Goal: Transaction & Acquisition: Purchase product/service

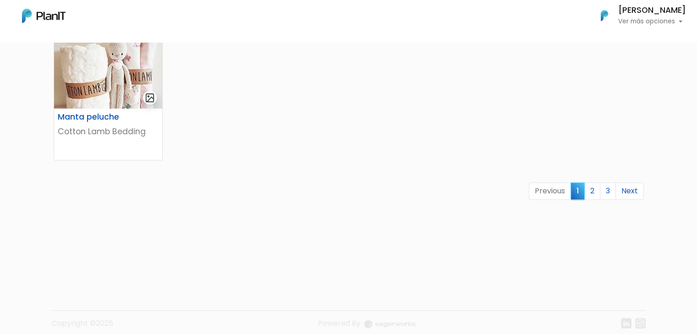
scroll to position [628, 0]
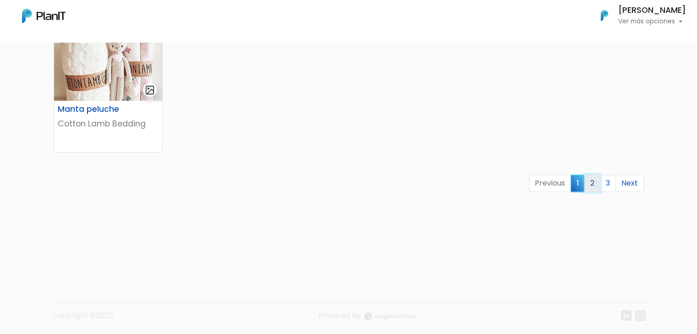
click at [591, 185] on link "2" at bounding box center [592, 183] width 16 height 17
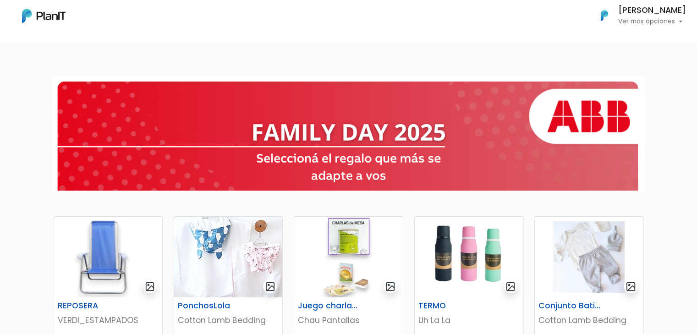
scroll to position [8, 0]
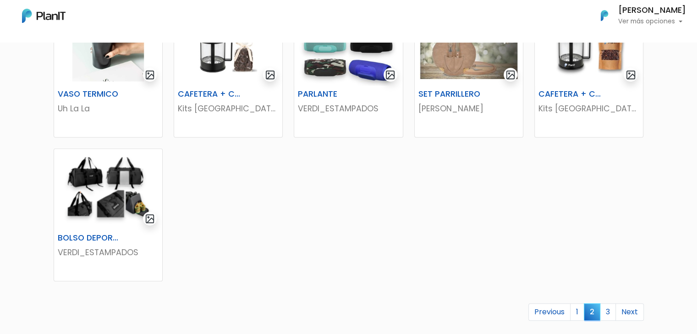
drag, startPoint x: 703, startPoint y: 85, endPoint x: 700, endPoint y: 280, distance: 195.3
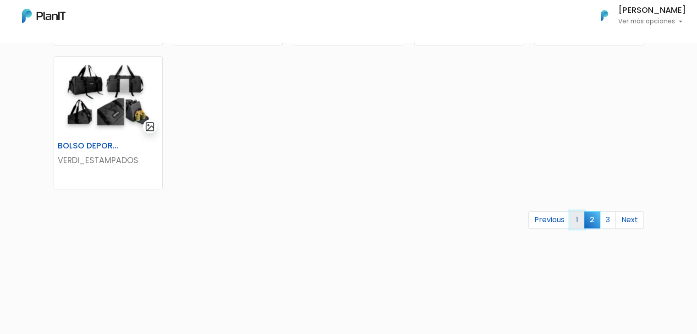
click at [580, 224] on link "1" at bounding box center [577, 219] width 14 height 17
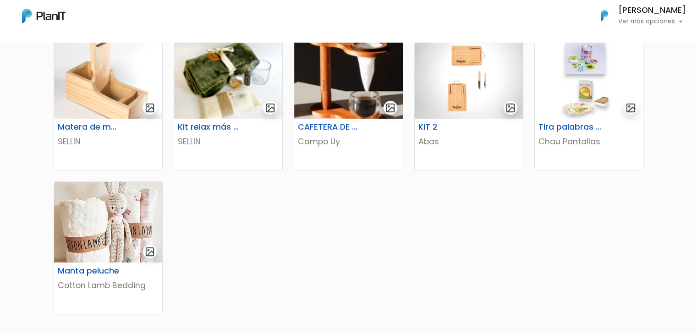
scroll to position [466, 0]
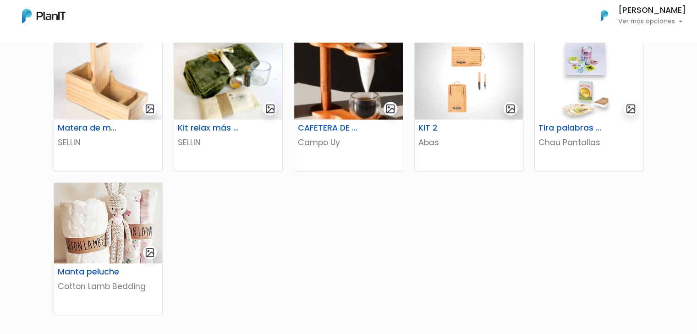
drag, startPoint x: 692, startPoint y: 181, endPoint x: 692, endPoint y: 211, distance: 29.3
click at [692, 211] on div "KIT DEPORTIVO VERDI_ESTAMPADOS KIT MATE + TERMO VERDI_ESTAMPADOS El Pulpo Astut…" at bounding box center [348, 50] width 697 height 895
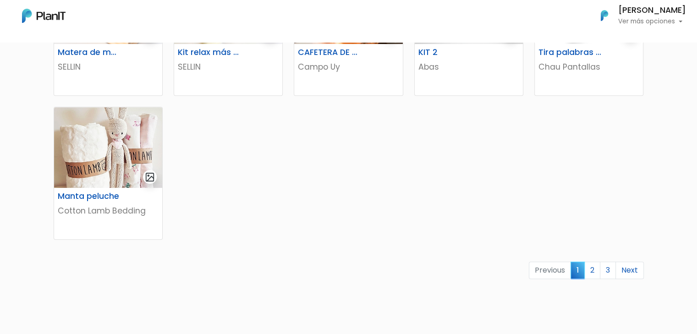
scroll to position [544, 0]
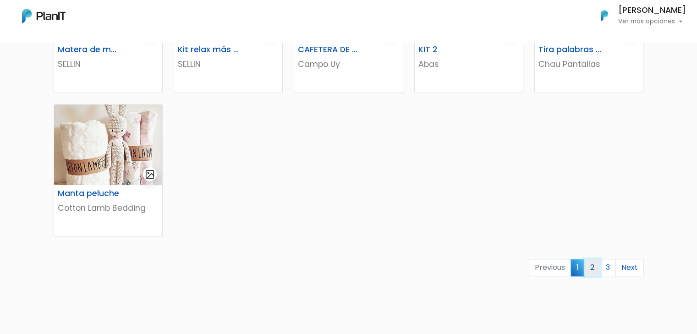
click at [596, 270] on link "2" at bounding box center [592, 267] width 16 height 17
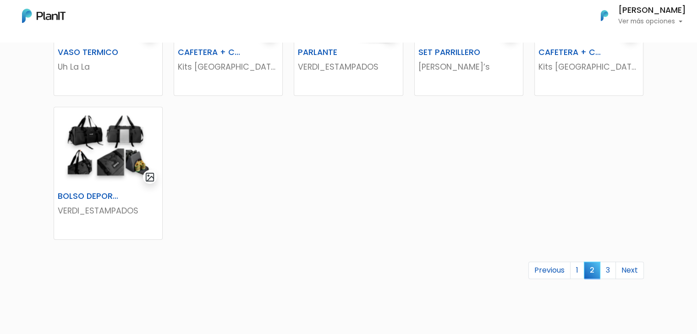
scroll to position [548, 0]
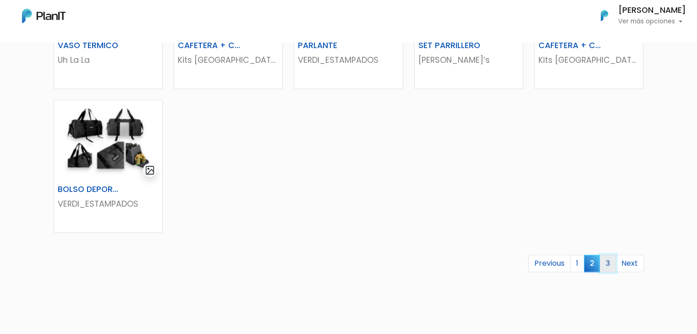
click at [605, 262] on link "3" at bounding box center [608, 263] width 16 height 17
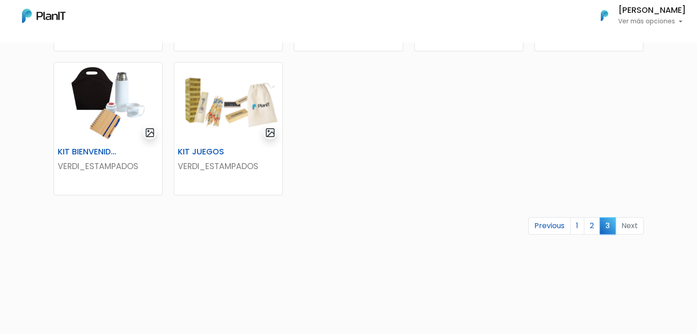
scroll to position [306, 0]
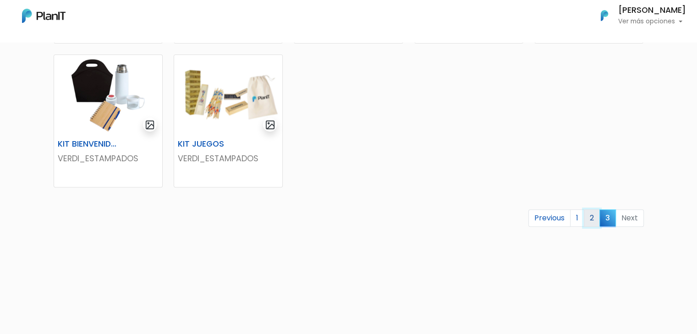
click at [595, 216] on link "2" at bounding box center [592, 217] width 16 height 17
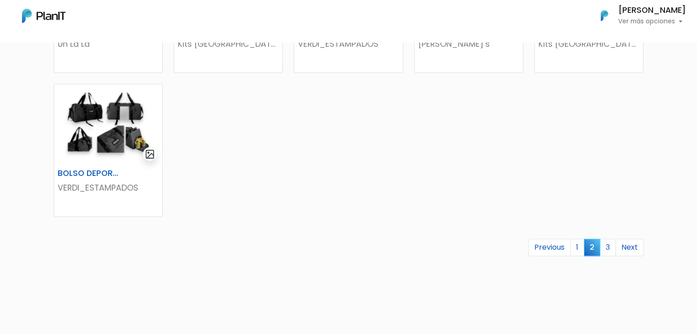
scroll to position [563, 0]
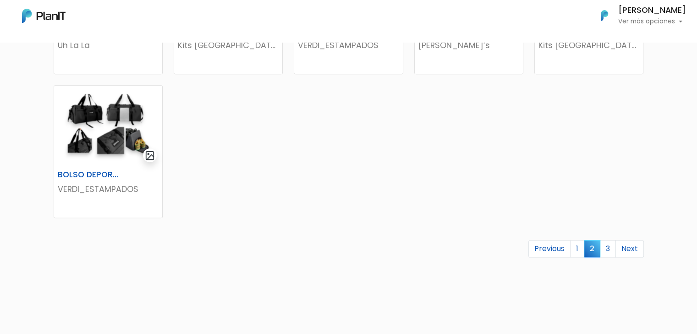
click at [581, 258] on div "Previous 1 2 3 Next" at bounding box center [348, 252] width 601 height 25
click at [578, 254] on link "1" at bounding box center [577, 248] width 14 height 17
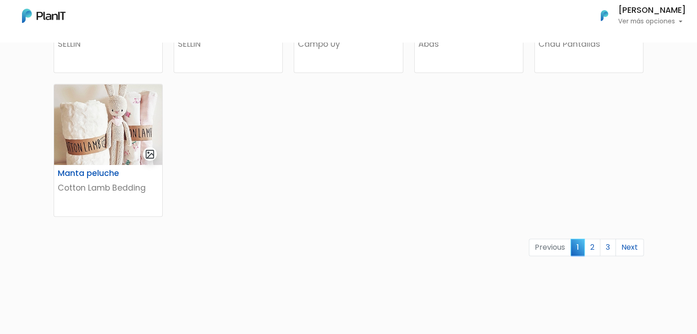
scroll to position [596, 0]
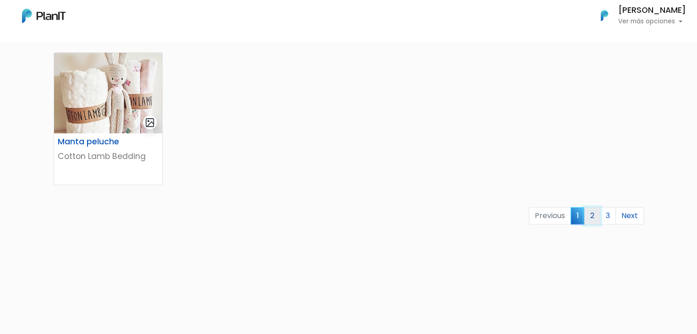
click at [600, 213] on link "2" at bounding box center [592, 215] width 16 height 17
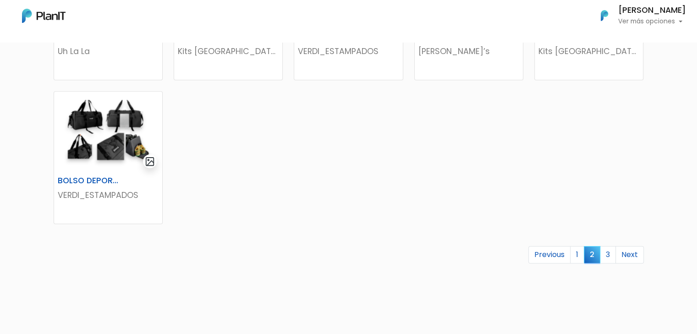
scroll to position [564, 0]
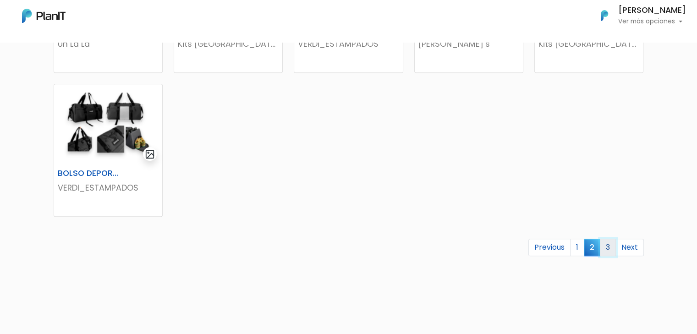
click at [609, 245] on link "3" at bounding box center [608, 247] width 16 height 17
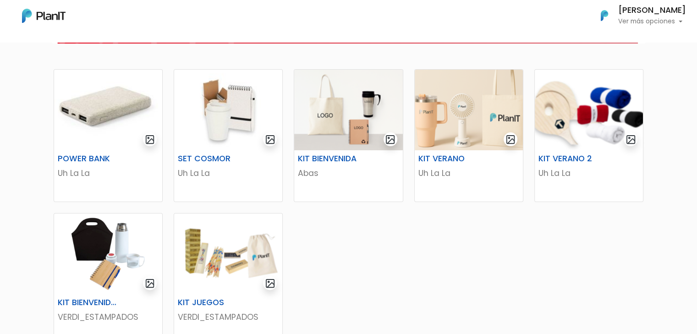
scroll to position [148, 0]
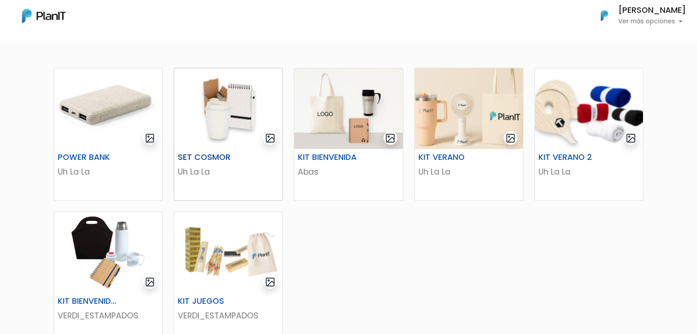
click at [205, 132] on img at bounding box center [228, 108] width 108 height 81
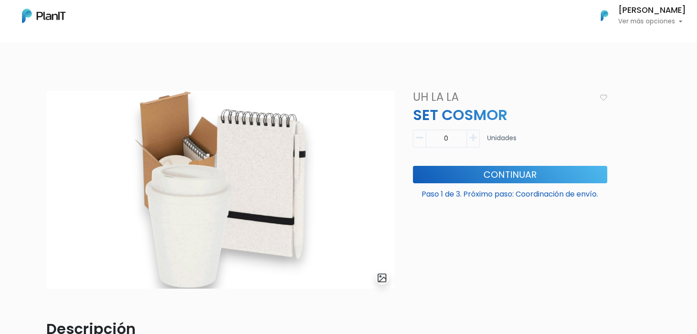
click at [474, 145] on button "button" at bounding box center [473, 139] width 13 height 18
click at [419, 144] on button "button" at bounding box center [419, 139] width 13 height 18
type input "0"
